Goal: Task Accomplishment & Management: Manage account settings

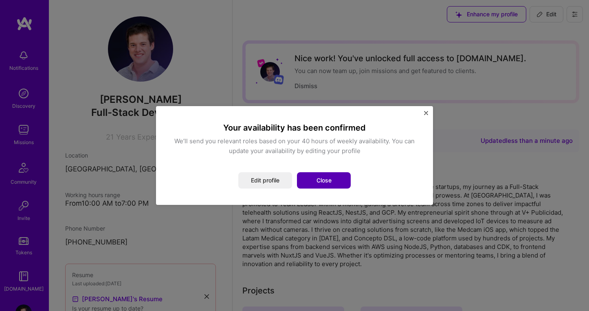
scroll to position [3, 0]
click at [320, 178] on button "Close" at bounding box center [324, 180] width 54 height 16
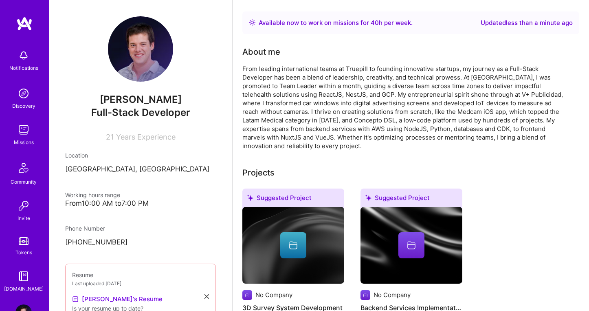
scroll to position [0, 0]
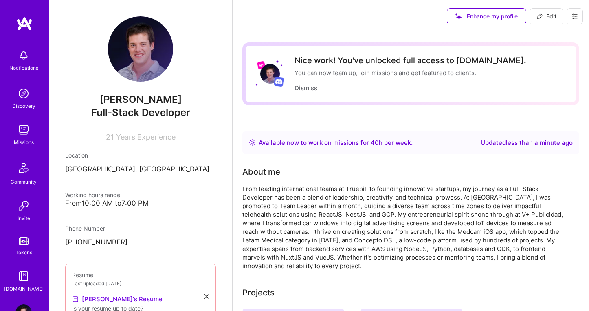
drag, startPoint x: 5, startPoint y: 47, endPoint x: 27, endPoint y: 54, distance: 23.5
click at [7, 48] on div "Notifications" at bounding box center [23, 60] width 51 height 28
click at [28, 29] on img at bounding box center [24, 23] width 16 height 15
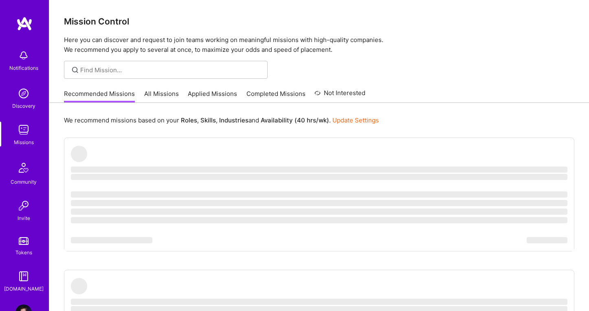
click at [28, 22] on img at bounding box center [24, 23] width 16 height 15
